Goal: Information Seeking & Learning: Learn about a topic

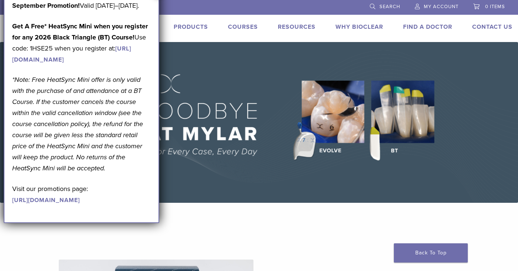
click at [185, 45] on img at bounding box center [259, 122] width 518 height 161
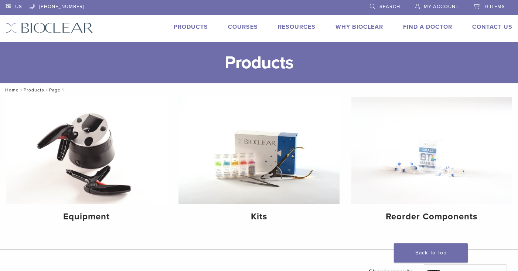
click at [188, 28] on link "Products" at bounding box center [191, 26] width 34 height 7
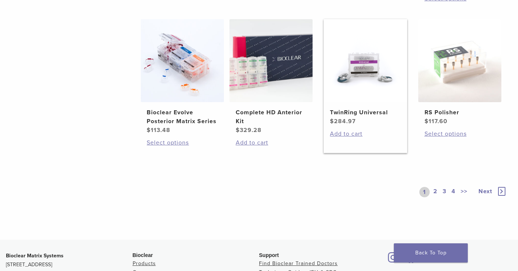
scroll to position [556, 0]
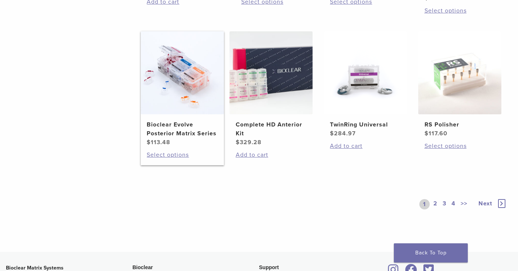
click at [167, 137] on h2 "Bioclear Evolve Posterior Matrix Series" at bounding box center [182, 129] width 71 height 18
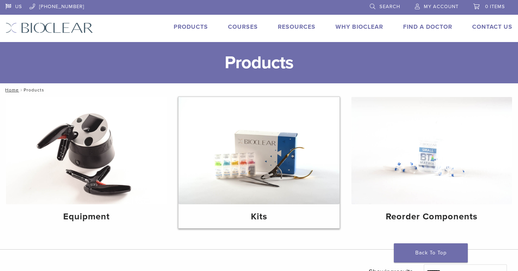
scroll to position [0, 0]
click at [253, 164] on img at bounding box center [258, 150] width 161 height 107
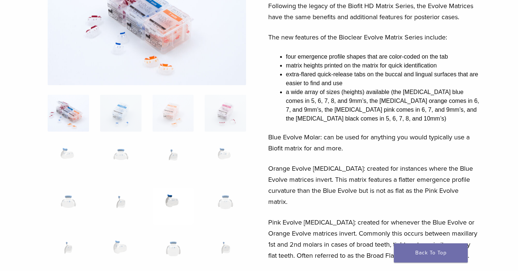
scroll to position [115, 0]
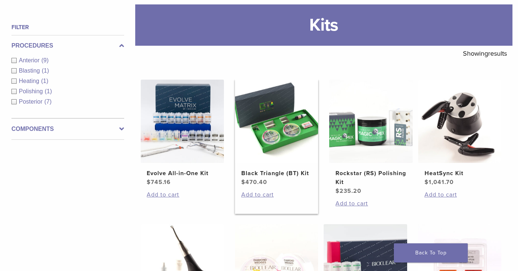
scroll to position [91, 0]
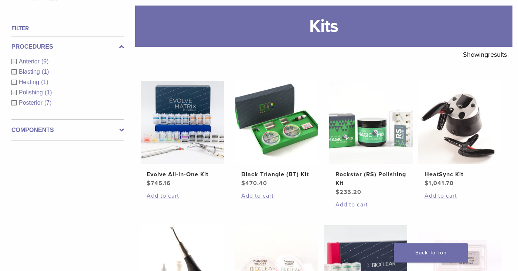
click at [33, 103] on span "Posterior" at bounding box center [31, 103] width 25 height 6
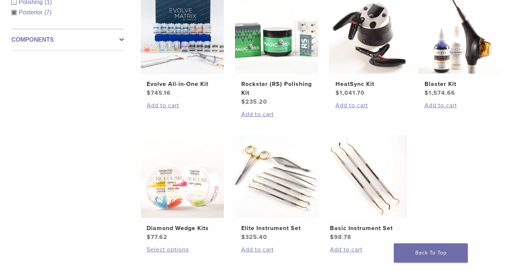
scroll to position [120, 0]
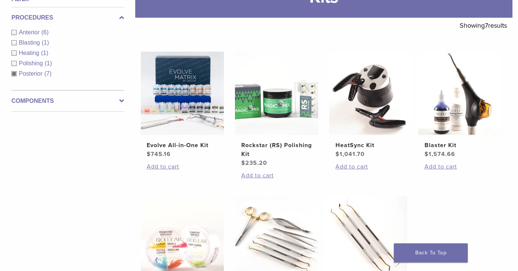
click at [44, 72] on span "(7)" at bounding box center [47, 74] width 7 height 6
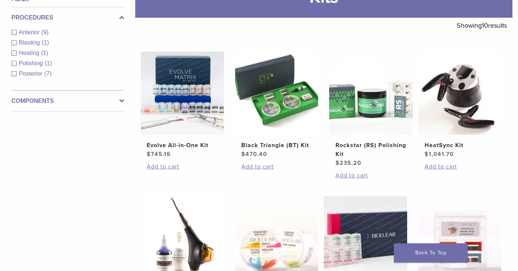
click at [35, 30] on span "Anterior" at bounding box center [30, 32] width 23 height 6
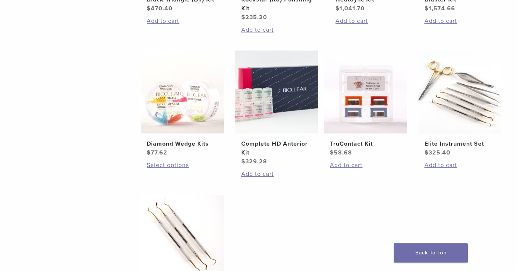
scroll to position [273, 0]
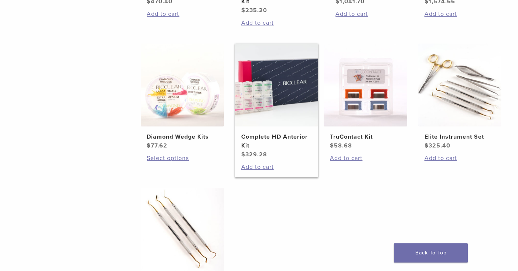
click at [258, 90] on img at bounding box center [276, 85] width 83 height 83
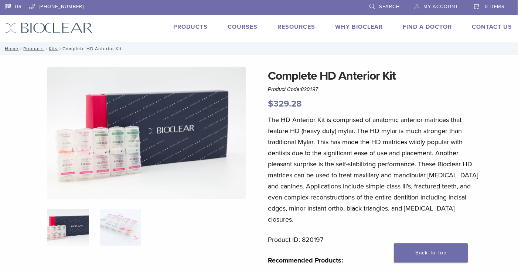
scroll to position [0, 0]
